Goal: Task Accomplishment & Management: Use online tool/utility

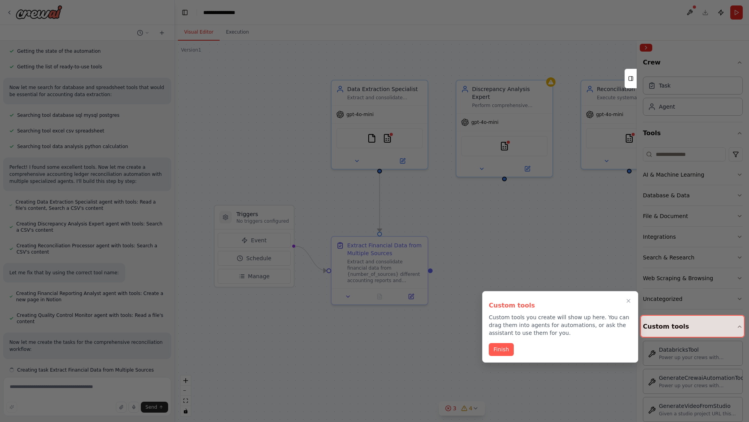
scroll to position [126, 0]
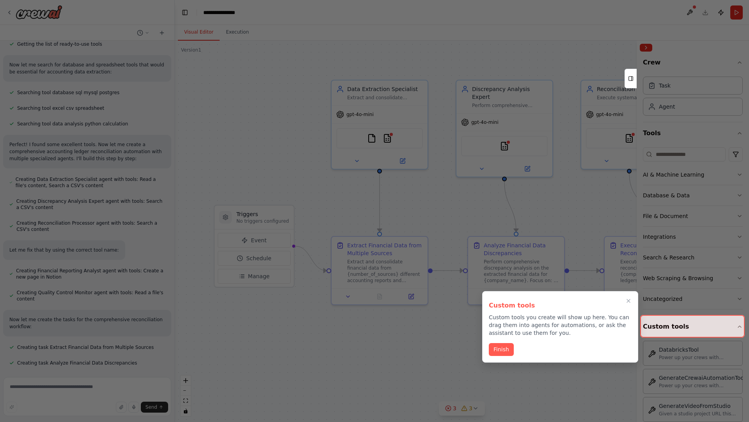
scroll to position [157, 0]
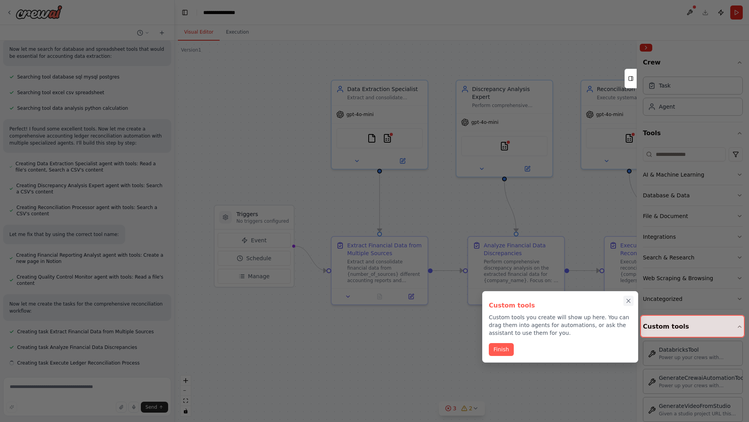
click at [629, 301] on icon "Close walkthrough" at bounding box center [629, 301] width 4 height 4
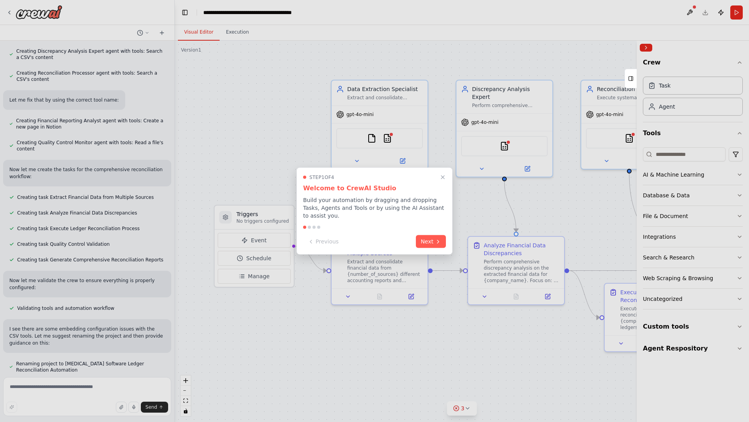
scroll to position [299, 0]
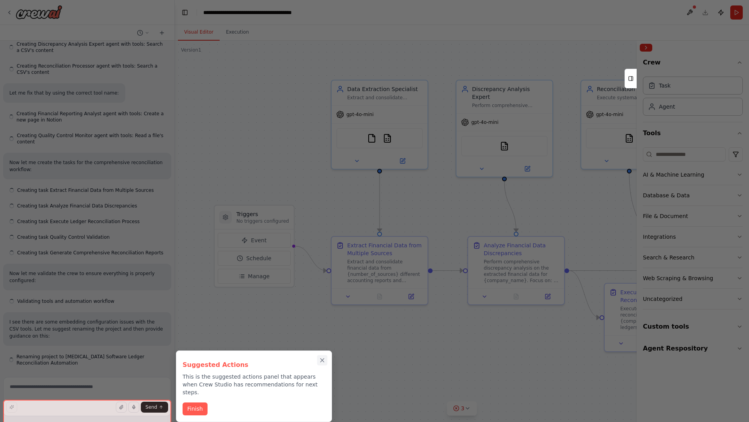
click at [322, 360] on icon "Close walkthrough" at bounding box center [323, 360] width 4 height 4
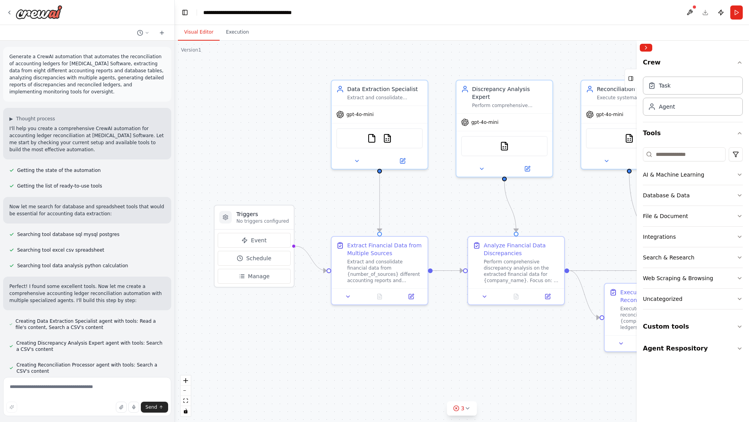
click at [11, 55] on p "Generate a CrewAI automation that automates the reconciliation of accounting le…" at bounding box center [87, 74] width 156 height 42
click at [230, 86] on div ".deletable-edge-delete-btn { width: 20px; height: 20px; border: 0px solid #ffff…" at bounding box center [462, 231] width 575 height 381
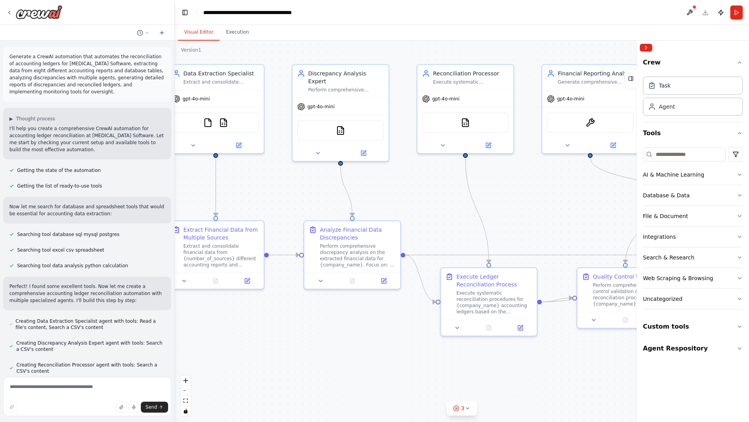
drag, startPoint x: 406, startPoint y: 199, endPoint x: 242, endPoint y: 184, distance: 164.7
click at [242, 184] on div ".deletable-edge-delete-btn { width: 20px; height: 20px; border: 0px solid #ffff…" at bounding box center [462, 231] width 575 height 381
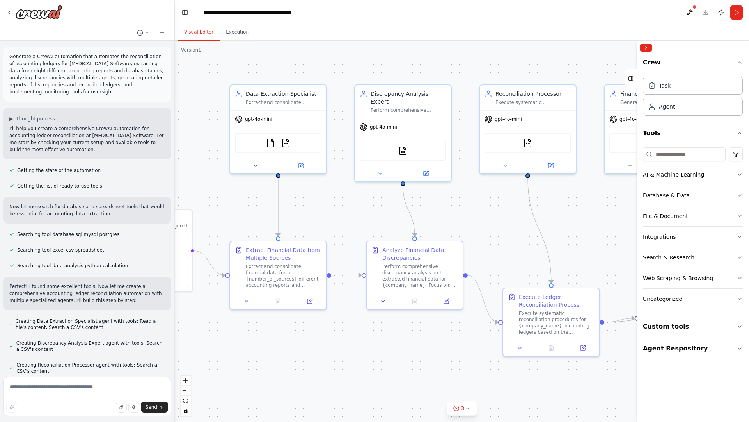
drag, startPoint x: 242, startPoint y: 184, endPoint x: 314, endPoint y: 208, distance: 76.0
click at [314, 208] on div ".deletable-edge-delete-btn { width: 20px; height: 20px; border: 0px solid #ffff…" at bounding box center [462, 231] width 575 height 381
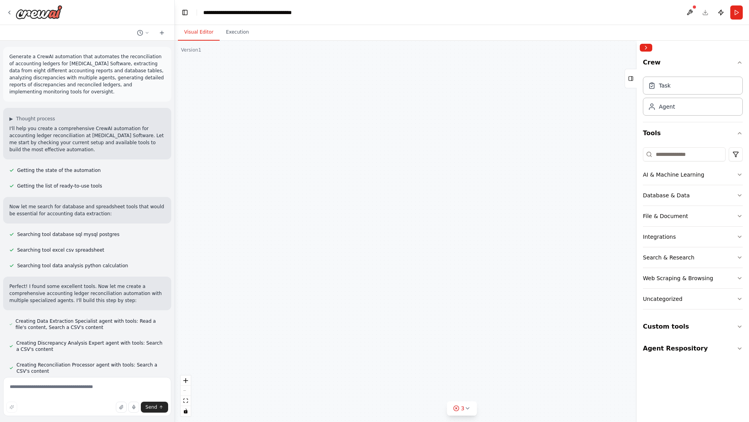
drag, startPoint x: 330, startPoint y: 365, endPoint x: 323, endPoint y: 87, distance: 278.0
click at [323, 87] on div ".deletable-edge-delete-btn { width: 20px; height: 20px; border: 0px solid #ffff…" at bounding box center [462, 231] width 575 height 381
